Goal: Task Accomplishment & Management: Use online tool/utility

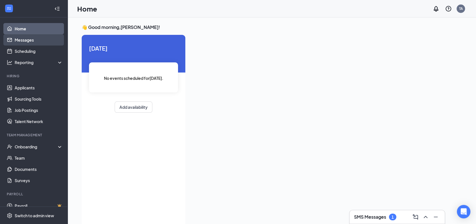
click at [24, 39] on link "Messages" at bounding box center [39, 39] width 48 height 11
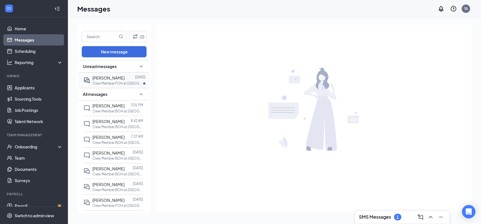
click at [119, 81] on p "Crew Member FOH at [GEOGRAPHIC_DATA]- AF" at bounding box center [117, 83] width 51 height 5
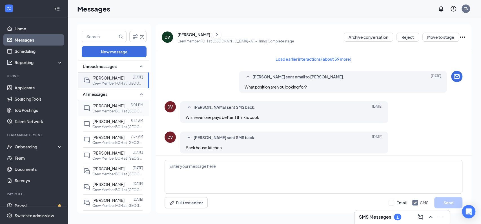
click at [115, 109] on div "[PERSON_NAME]" at bounding box center [108, 106] width 32 height 6
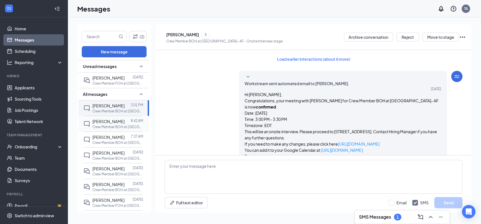
click at [115, 124] on span "[PERSON_NAME]" at bounding box center [108, 121] width 32 height 5
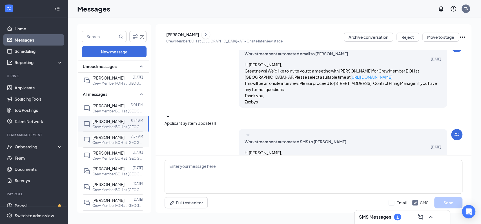
scroll to position [52, 0]
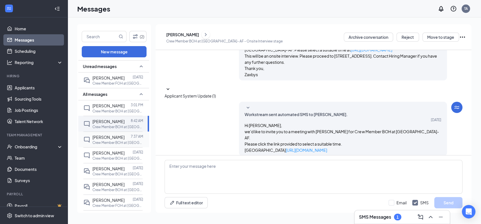
click at [112, 140] on span "[PERSON_NAME]" at bounding box center [108, 137] width 32 height 5
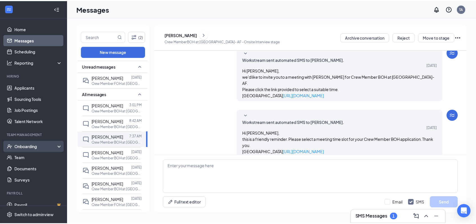
scroll to position [125, 0]
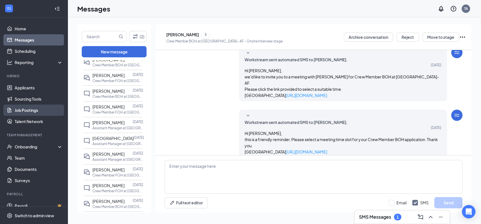
click at [33, 109] on link "Job Postings" at bounding box center [39, 110] width 48 height 11
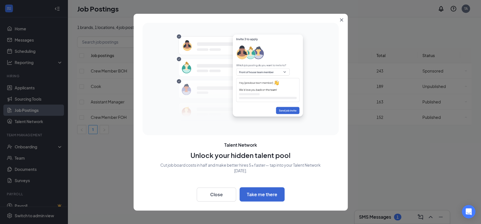
click at [341, 19] on icon "Close" at bounding box center [341, 19] width 3 height 3
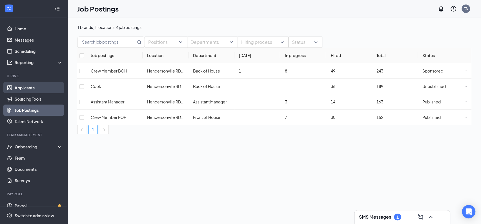
click at [28, 86] on link "Applicants" at bounding box center [39, 87] width 48 height 11
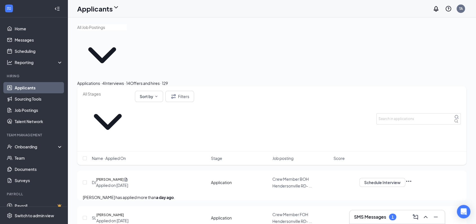
click at [130, 80] on div "Interviews · 14" at bounding box center [117, 83] width 25 height 6
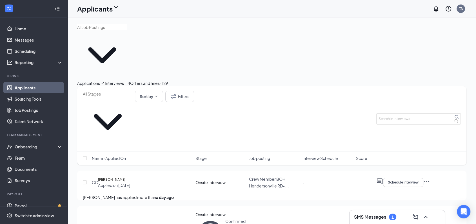
click at [105, 80] on div "Applications · 4" at bounding box center [91, 83] width 28 height 6
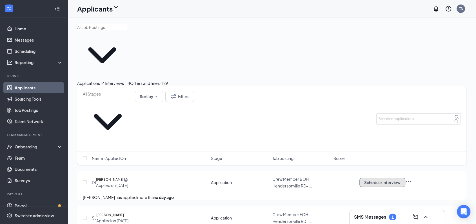
click at [405, 178] on button "Schedule Interview" at bounding box center [382, 182] width 46 height 9
type input "Onsite Interview (next stage)"
click at [405, 214] on button "Schedule Interview" at bounding box center [382, 218] width 46 height 9
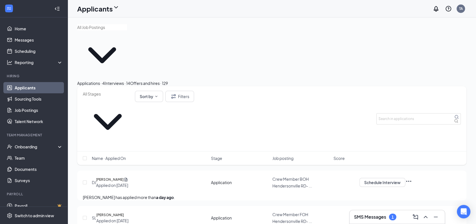
click at [405, 214] on button "Schedule Interview" at bounding box center [382, 218] width 46 height 9
click at [405, 178] on button "Schedule Interview" at bounding box center [382, 182] width 46 height 9
click at [412, 178] on icon "Ellipses" at bounding box center [408, 181] width 7 height 7
click at [381, 177] on div "DJ [PERSON_NAME] Applied on [DATE] Application Crew Member BOH [GEOGRAPHIC_DATA…" at bounding box center [272, 186] width 378 height 18
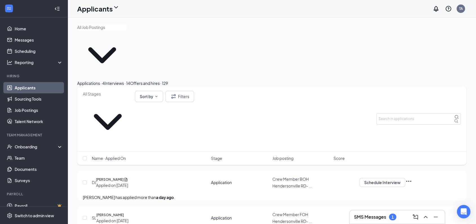
click at [405, 214] on button "Schedule Interview" at bounding box center [382, 218] width 46 height 9
click at [412, 214] on icon "Ellipses" at bounding box center [408, 217] width 7 height 7
click at [358, 206] on div "SL [PERSON_NAME] Applied on [DATE] Application Crew Member FOH [GEOGRAPHIC_DATA…" at bounding box center [271, 221] width 389 height 30
type input "Application (current stage)"
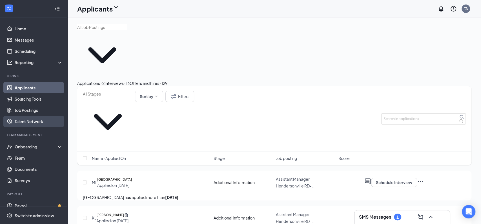
click at [32, 121] on link "Talent Network" at bounding box center [39, 121] width 48 height 11
